Goal: Information Seeking & Learning: Learn about a topic

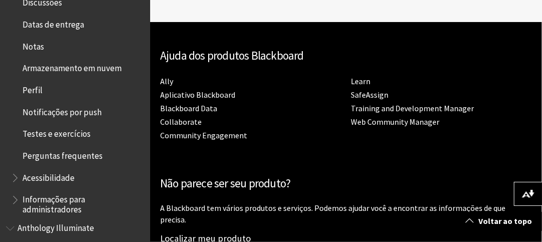
scroll to position [310, 0]
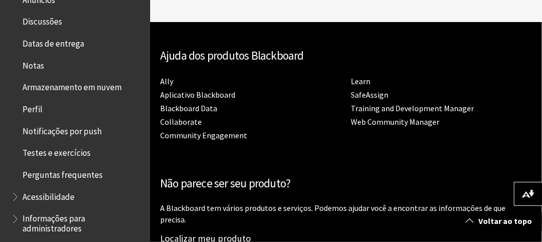
click at [35, 116] on span "Perfil" at bounding box center [77, 109] width 133 height 17
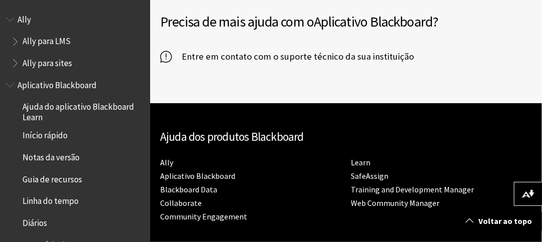
scroll to position [500, 0]
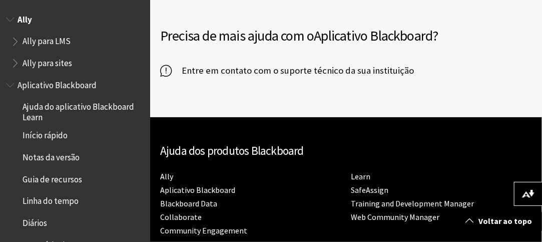
click at [61, 62] on span "Ally para sites" at bounding box center [48, 62] width 50 height 14
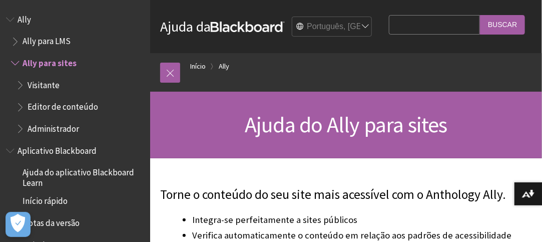
click at [25, 21] on span "Ally" at bounding box center [25, 18] width 14 height 14
